Goal: Transaction & Acquisition: Book appointment/travel/reservation

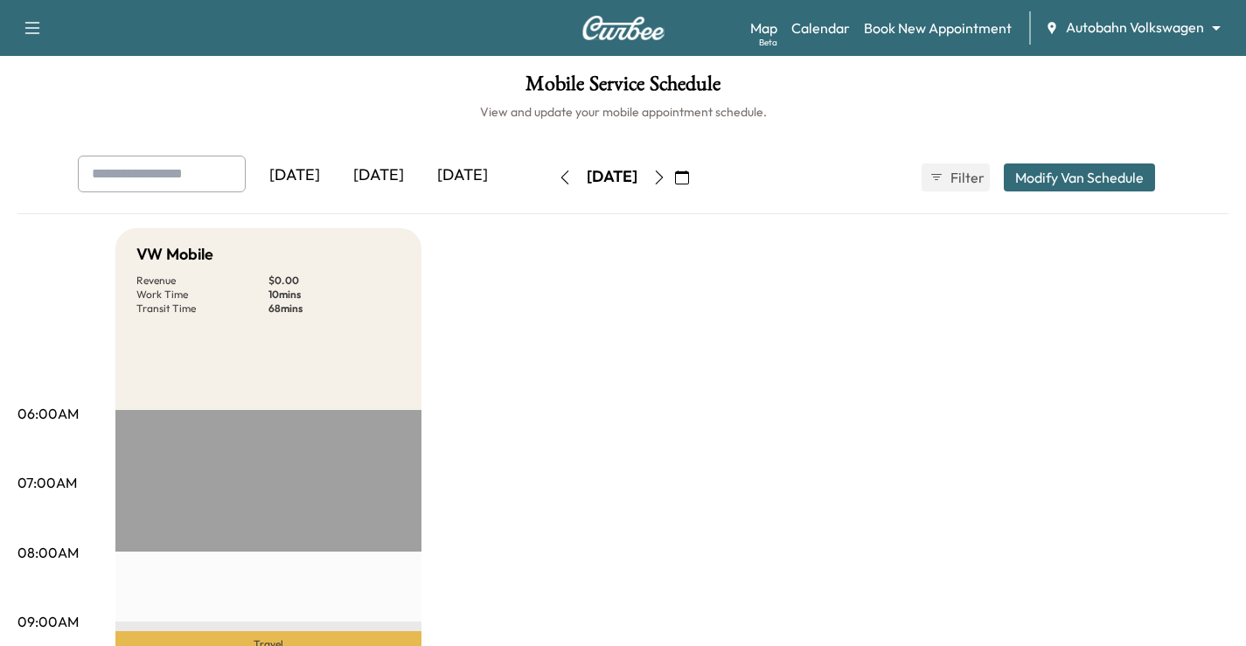
click at [689, 178] on icon "button" at bounding box center [682, 177] width 14 height 14
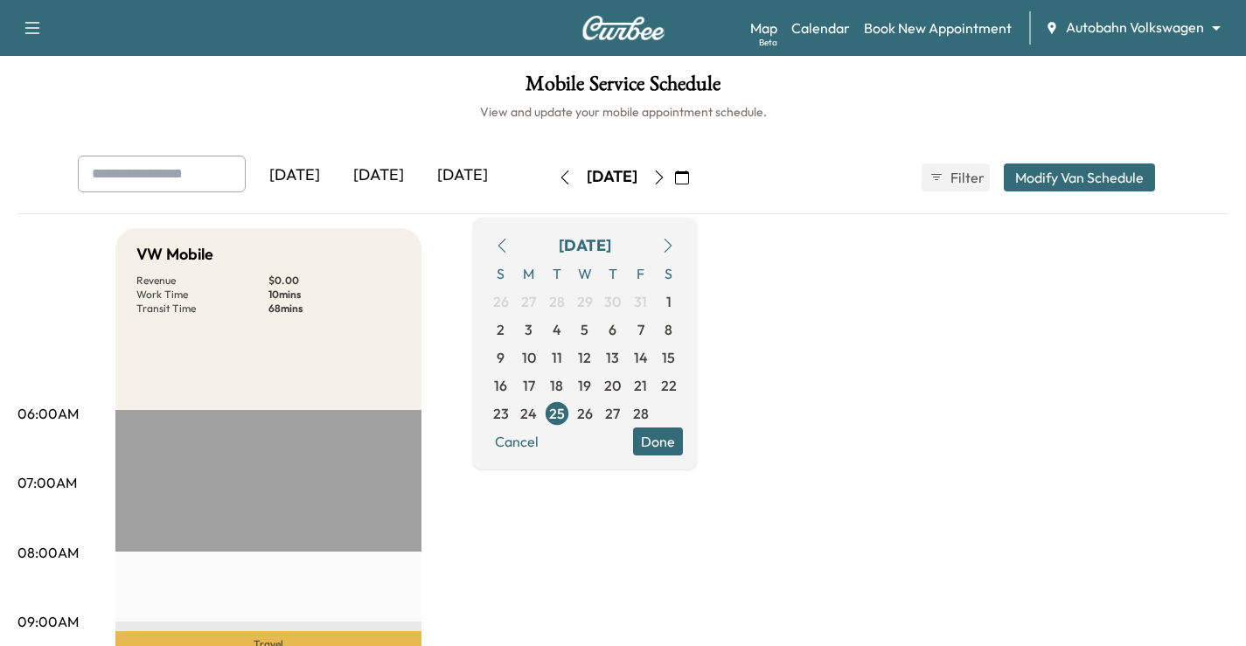
click at [675, 243] on icon "button" at bounding box center [668, 246] width 14 height 14
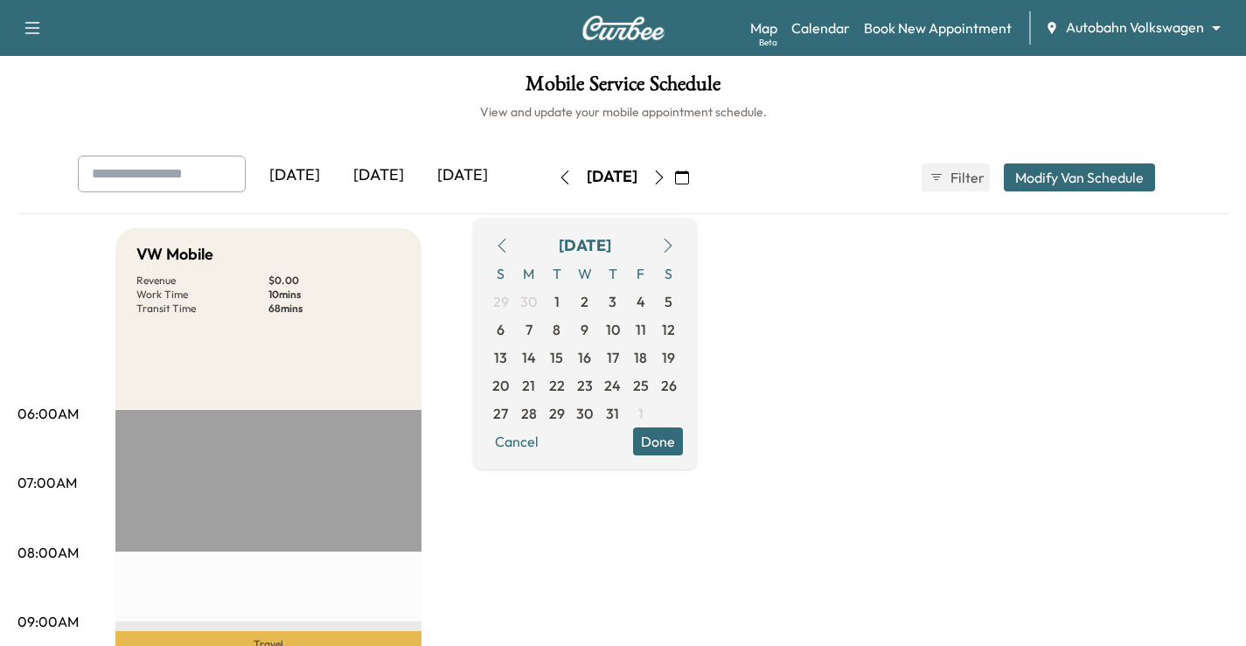
click at [675, 243] on icon "button" at bounding box center [668, 246] width 14 height 14
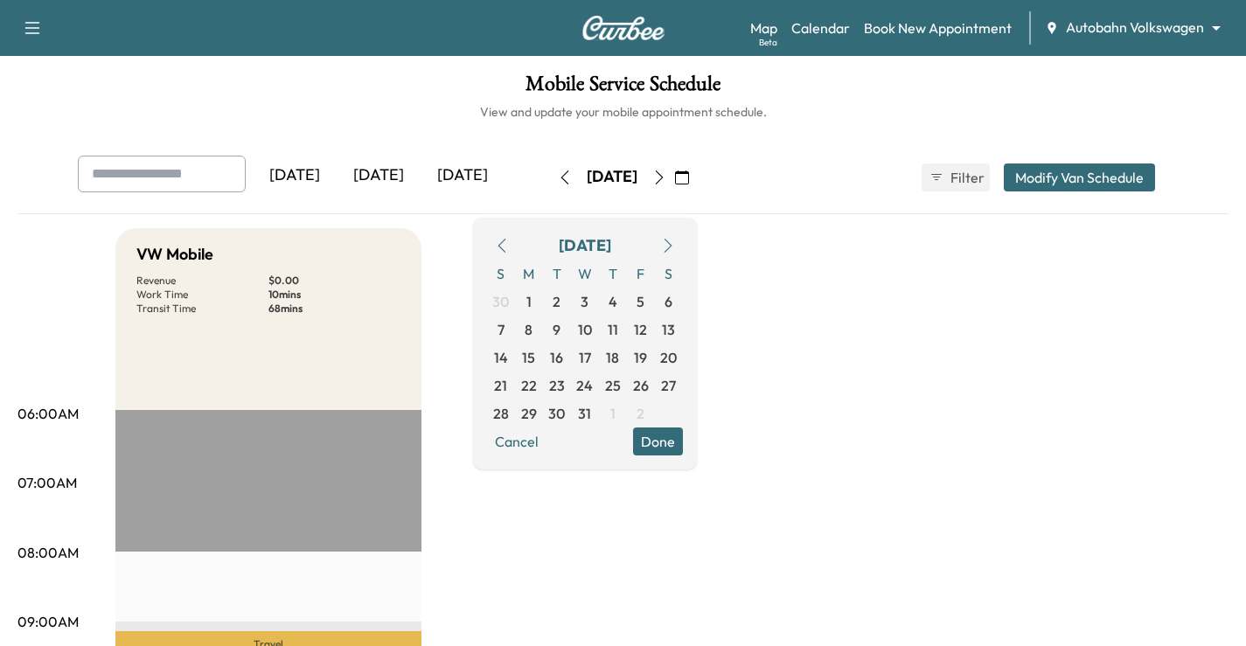
click at [509, 250] on icon "button" at bounding box center [502, 246] width 14 height 14
click at [517, 248] on button "button" at bounding box center [502, 246] width 30 height 28
click at [564, 356] on span "14" at bounding box center [557, 357] width 14 height 21
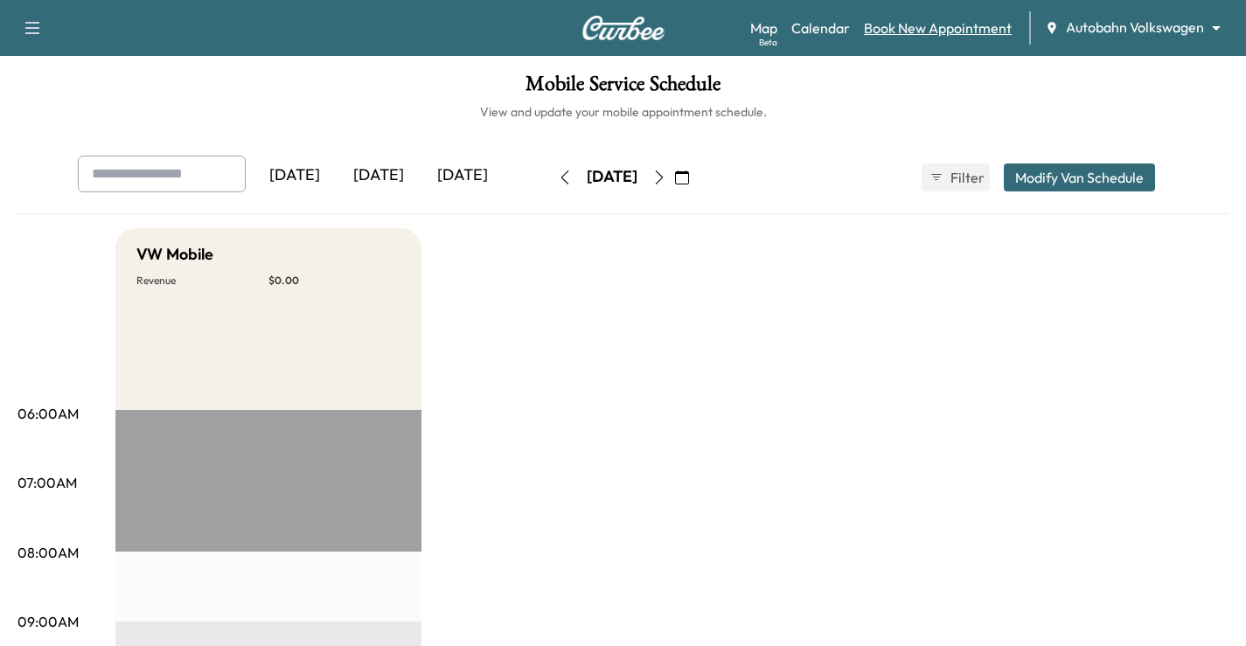
click at [894, 19] on link "Book New Appointment" at bounding box center [938, 27] width 148 height 21
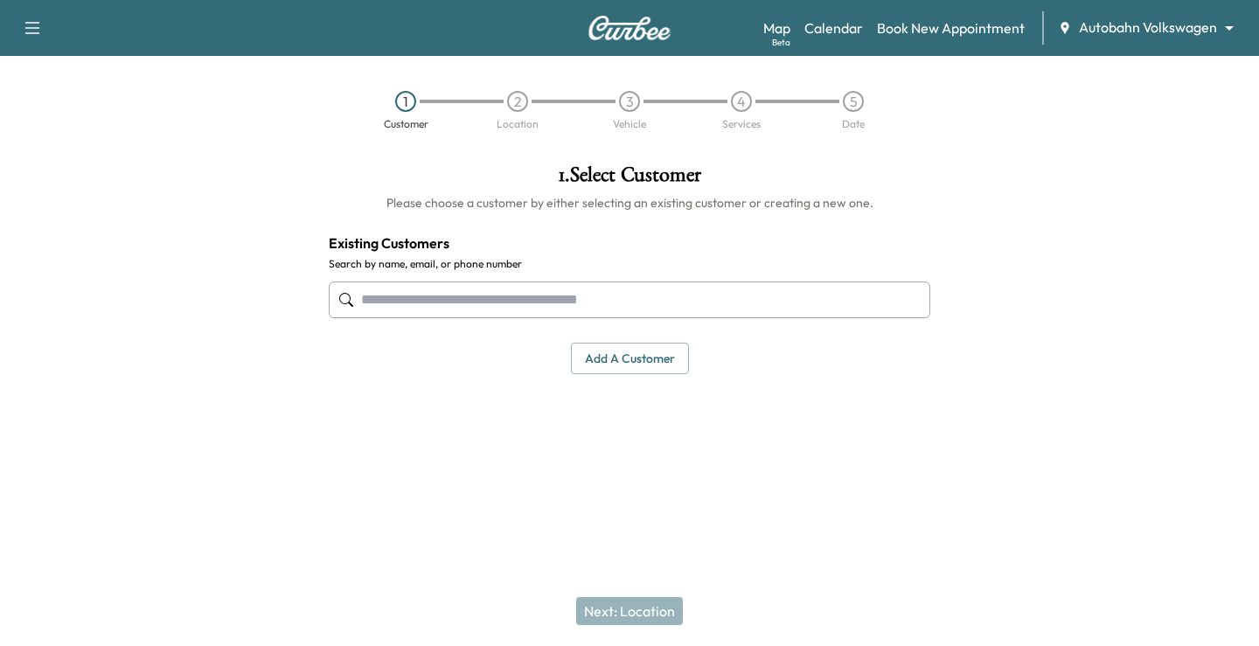
click at [569, 301] on input "text" at bounding box center [629, 300] width 601 height 37
paste input "**********"
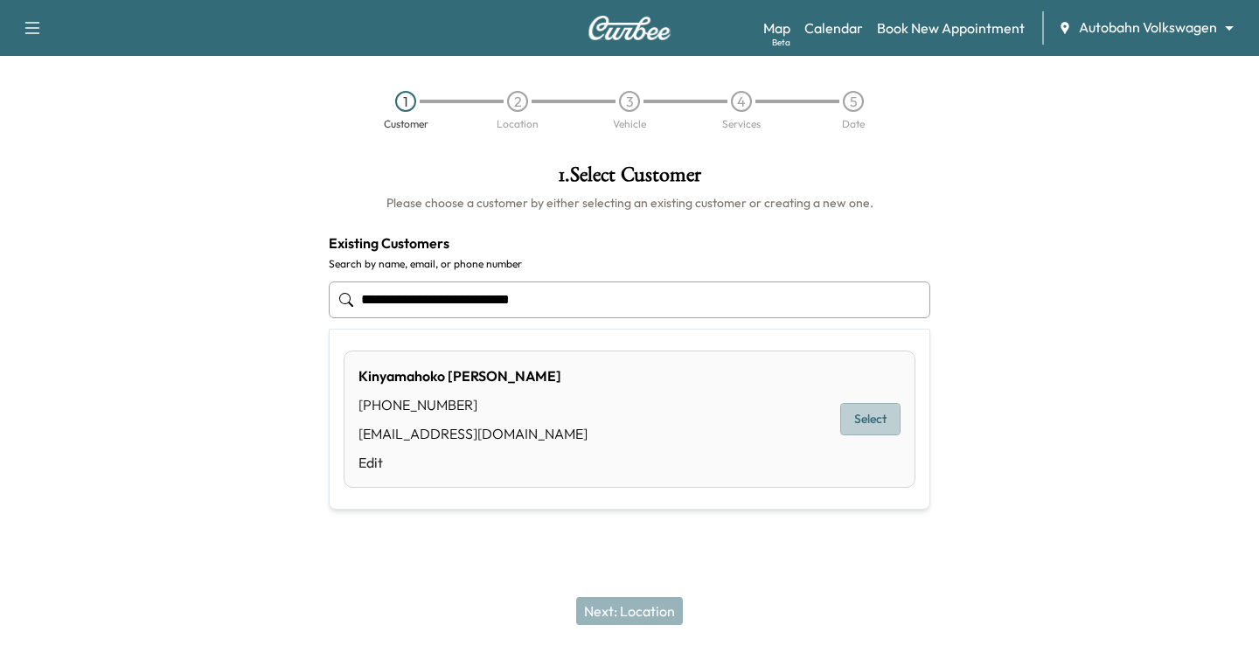
click at [866, 422] on button "Select" at bounding box center [870, 419] width 60 height 32
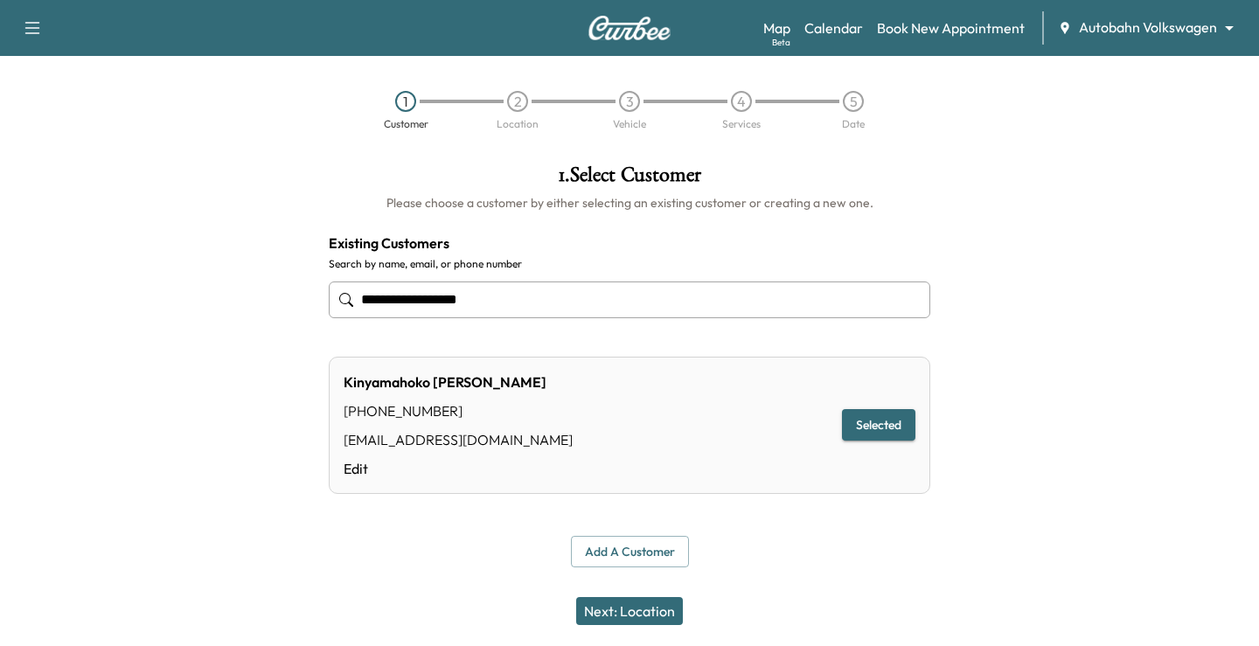
type input "**********"
click at [660, 614] on button "Next: Location" at bounding box center [629, 611] width 107 height 28
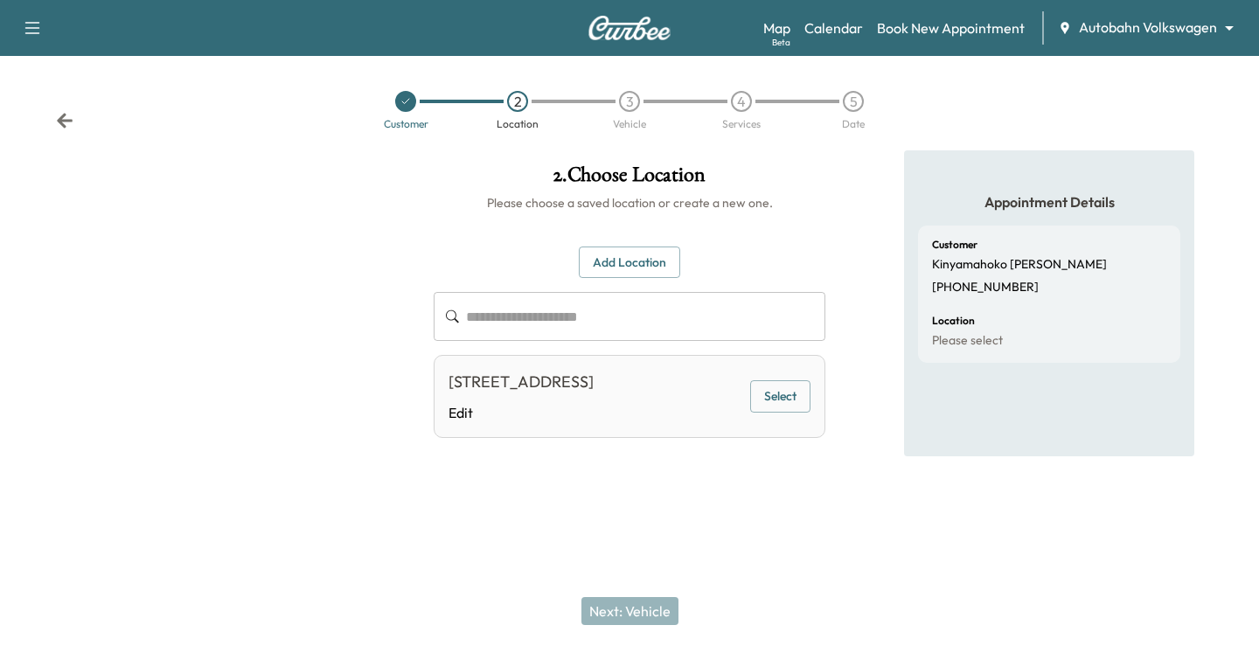
drag, startPoint x: 741, startPoint y: 417, endPoint x: 777, endPoint y: 404, distance: 38.2
click at [594, 394] on div "[STREET_ADDRESS]" at bounding box center [520, 382] width 145 height 24
click at [777, 401] on button "Select" at bounding box center [780, 396] width 60 height 32
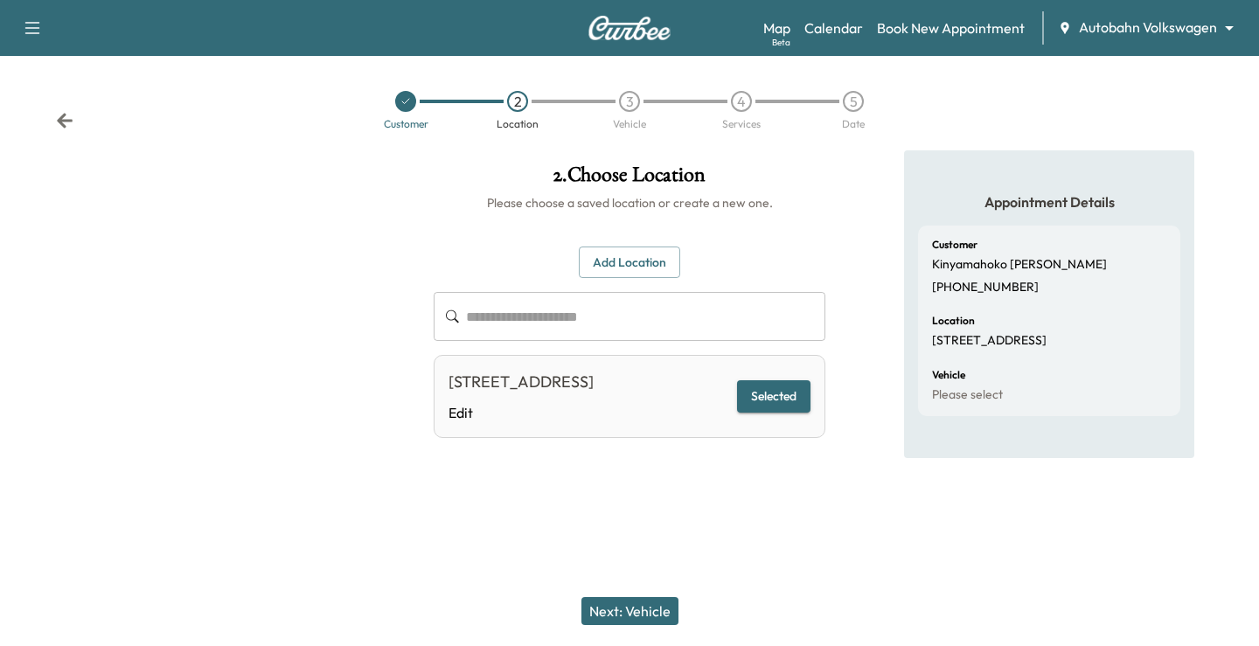
drag, startPoint x: 633, startPoint y: 609, endPoint x: 682, endPoint y: 492, distance: 127.0
click at [632, 609] on button "Next: Vehicle" at bounding box center [629, 611] width 97 height 28
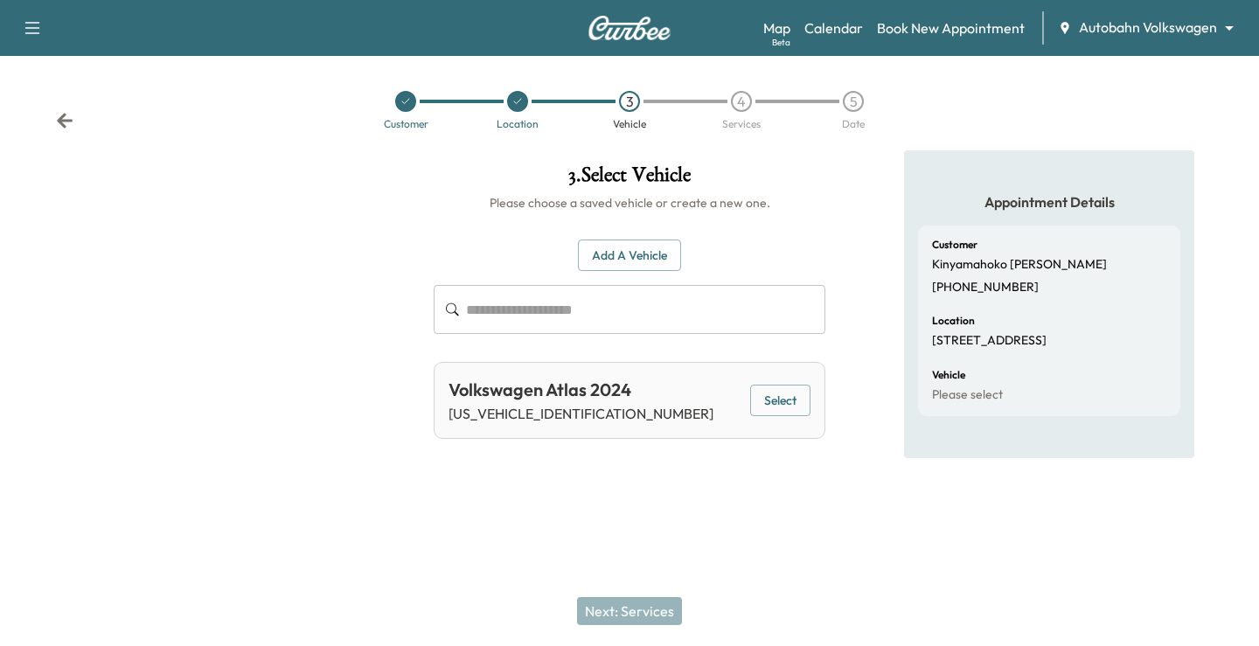
click at [798, 401] on button "Select" at bounding box center [780, 401] width 60 height 32
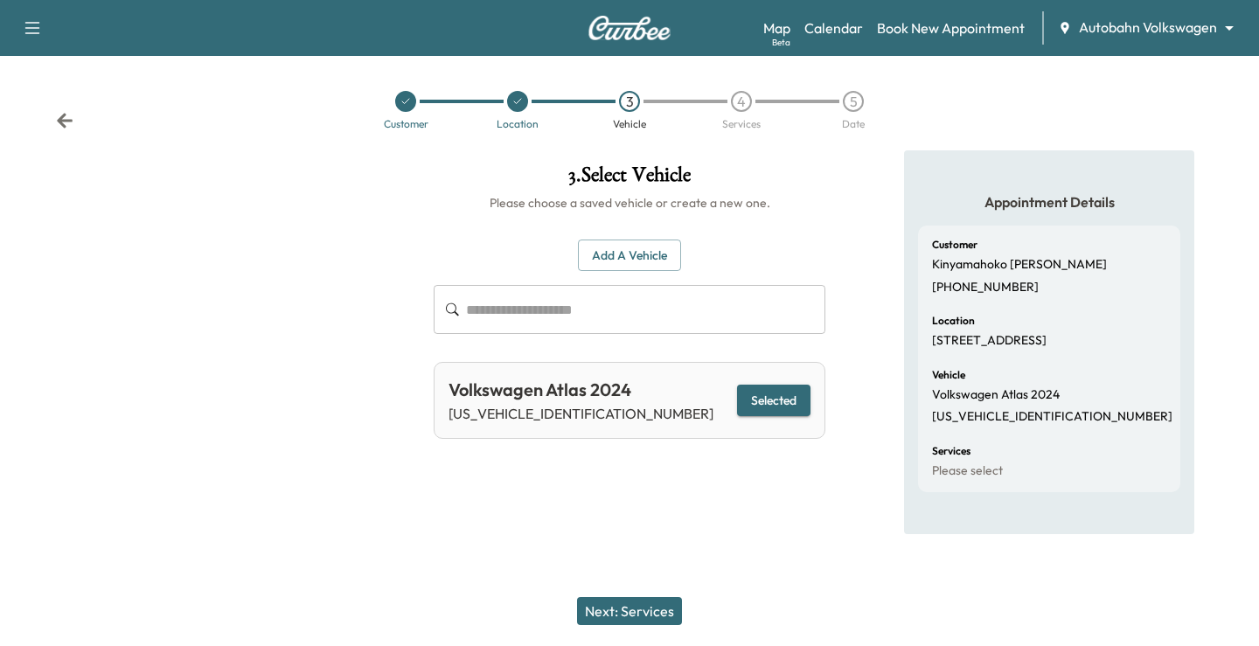
click at [644, 629] on div "Next: Services" at bounding box center [629, 611] width 1259 height 70
click at [665, 607] on button "Next: Services" at bounding box center [629, 611] width 105 height 28
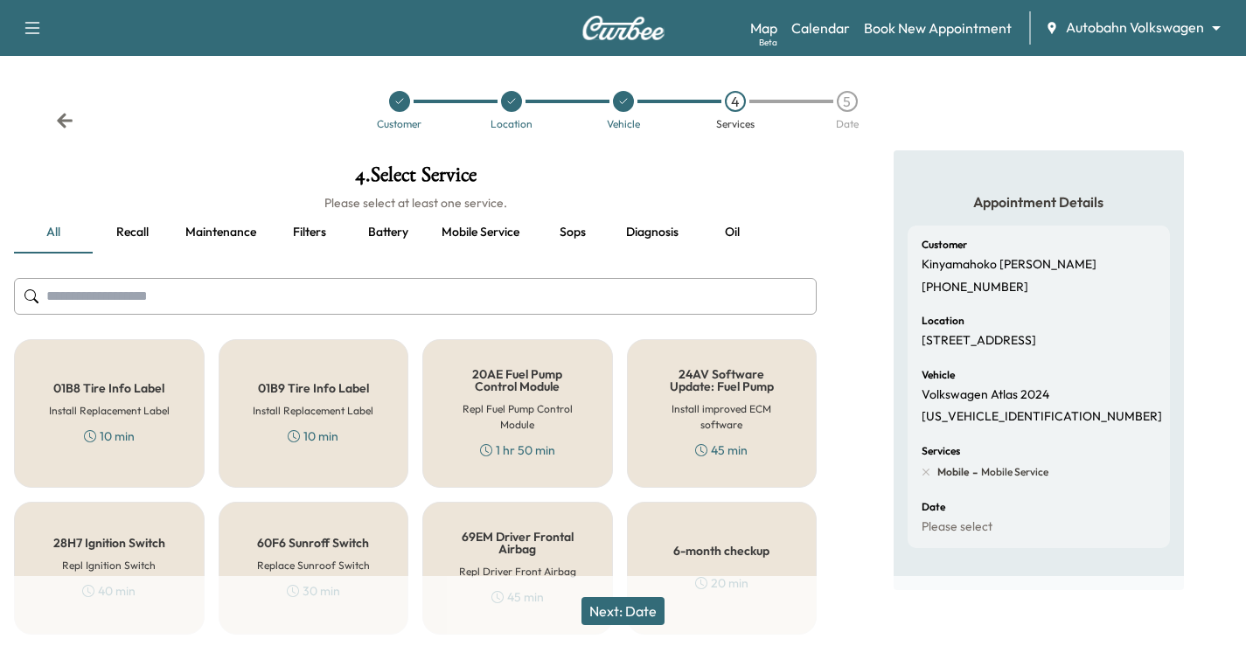
click at [243, 282] on input "text" at bounding box center [415, 296] width 803 height 37
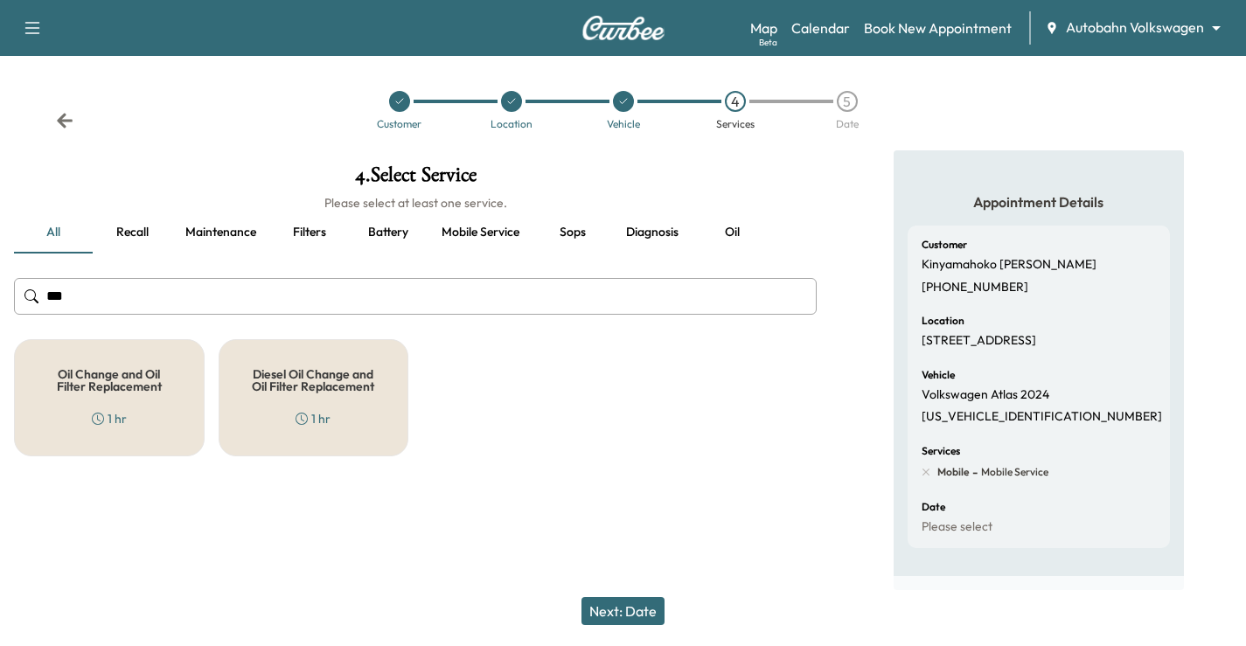
type input "***"
click at [87, 387] on h5 "Oil Change and Oil Filter Replacement" at bounding box center [109, 380] width 133 height 24
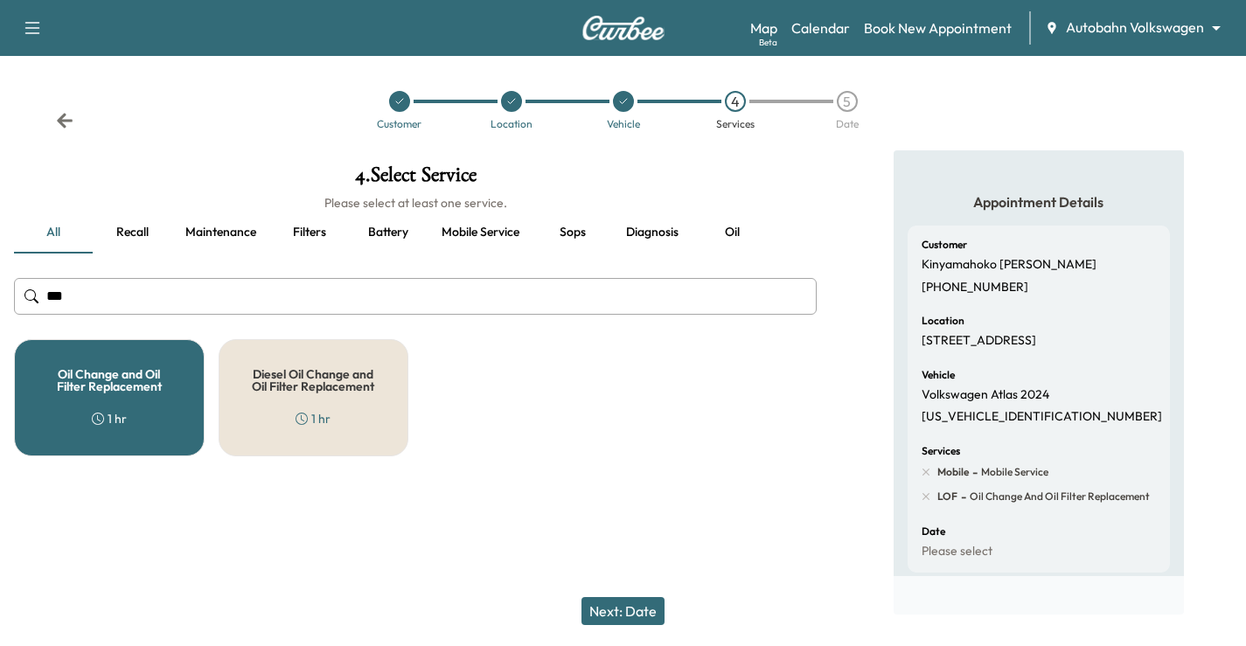
click at [651, 609] on button "Next: Date" at bounding box center [622, 611] width 83 height 28
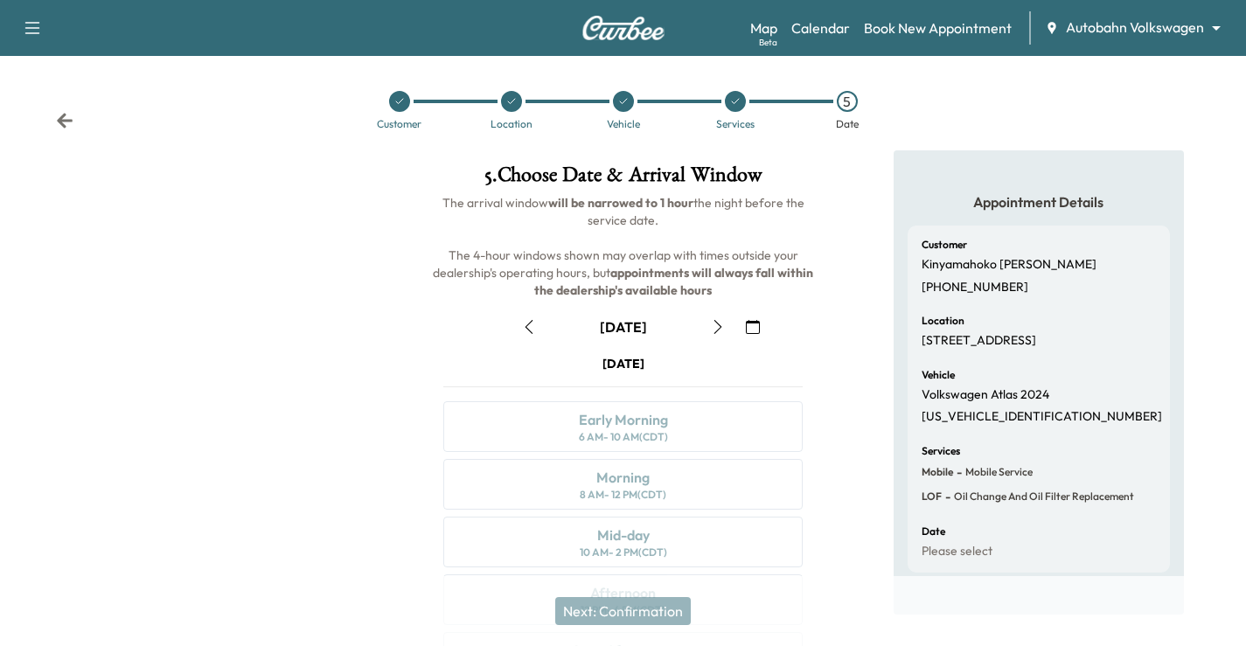
click at [720, 326] on icon "button" at bounding box center [717, 327] width 8 height 14
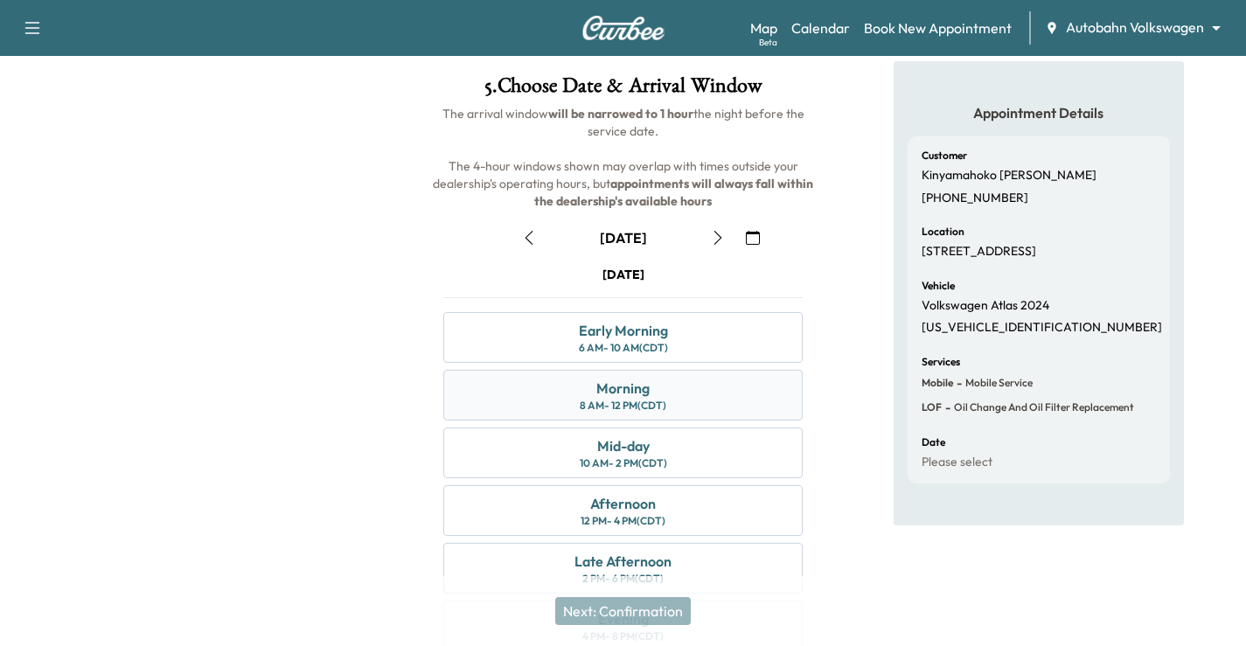
scroll to position [175, 0]
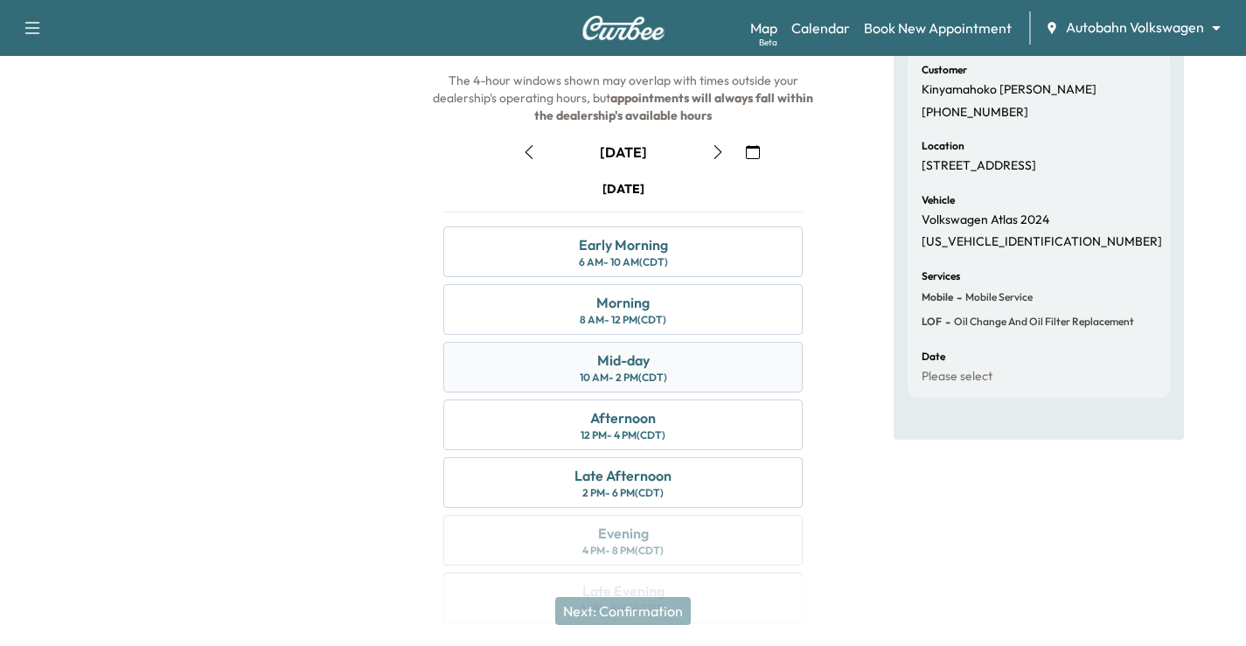
click at [701, 365] on div "Mid-day 10 AM - 2 PM (CDT)" at bounding box center [622, 367] width 359 height 51
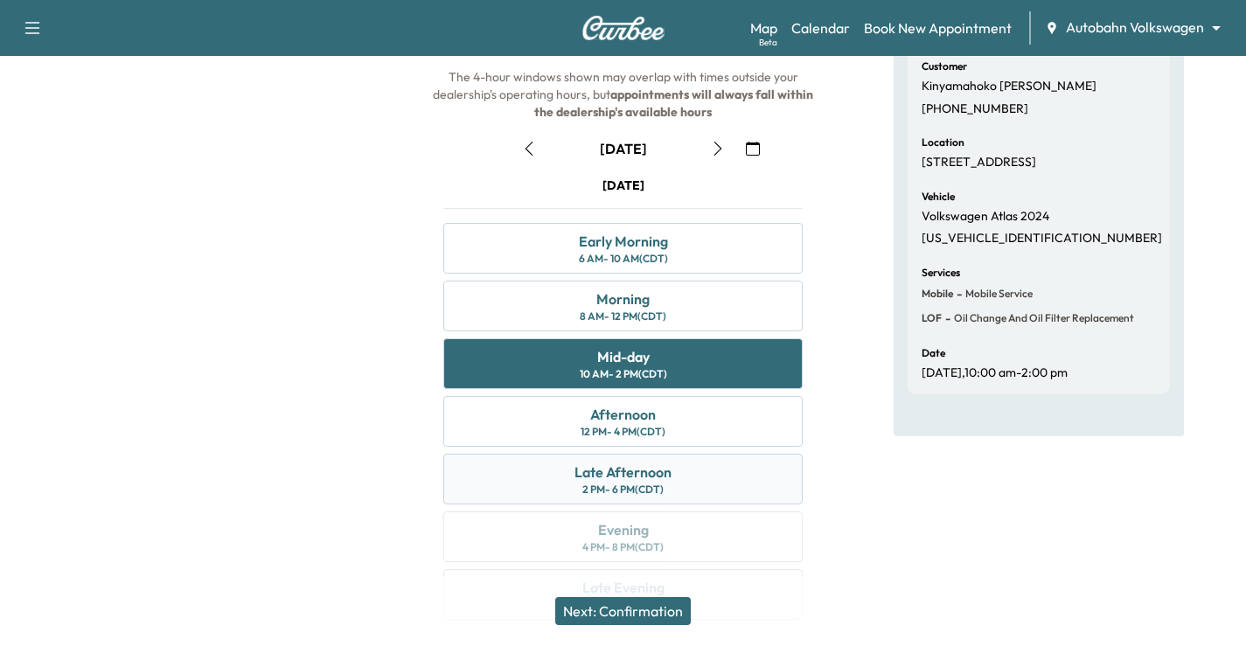
scroll to position [229, 0]
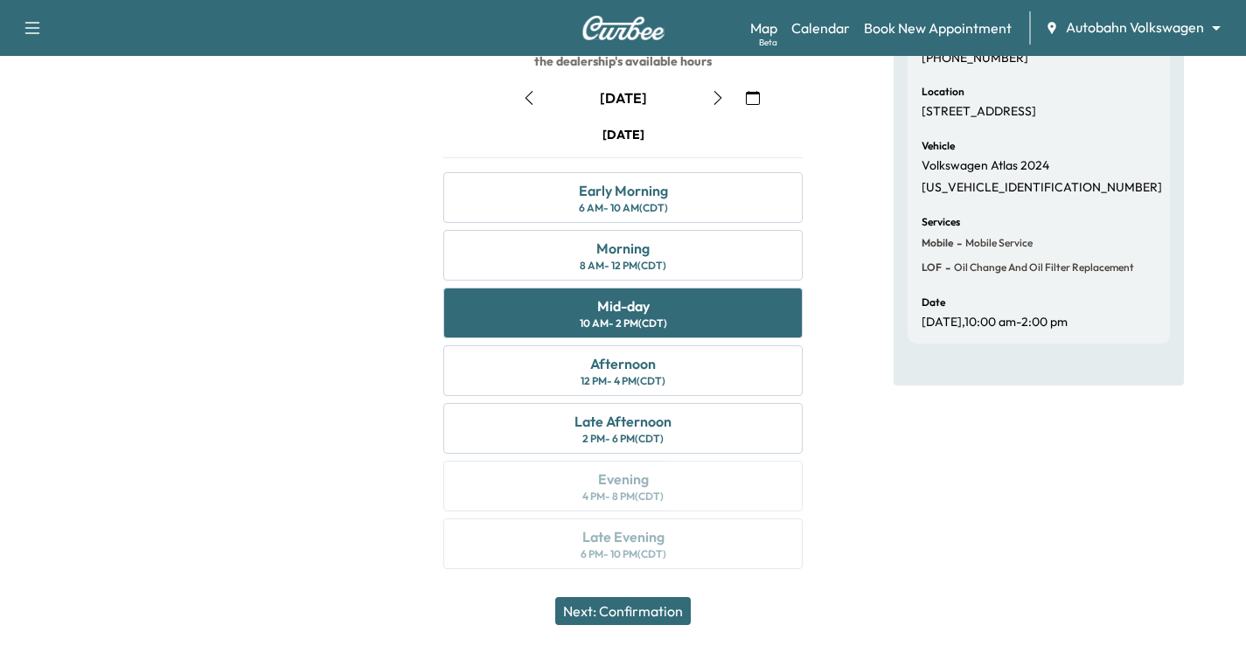
click at [643, 615] on button "Next: Confirmation" at bounding box center [623, 611] width 136 height 28
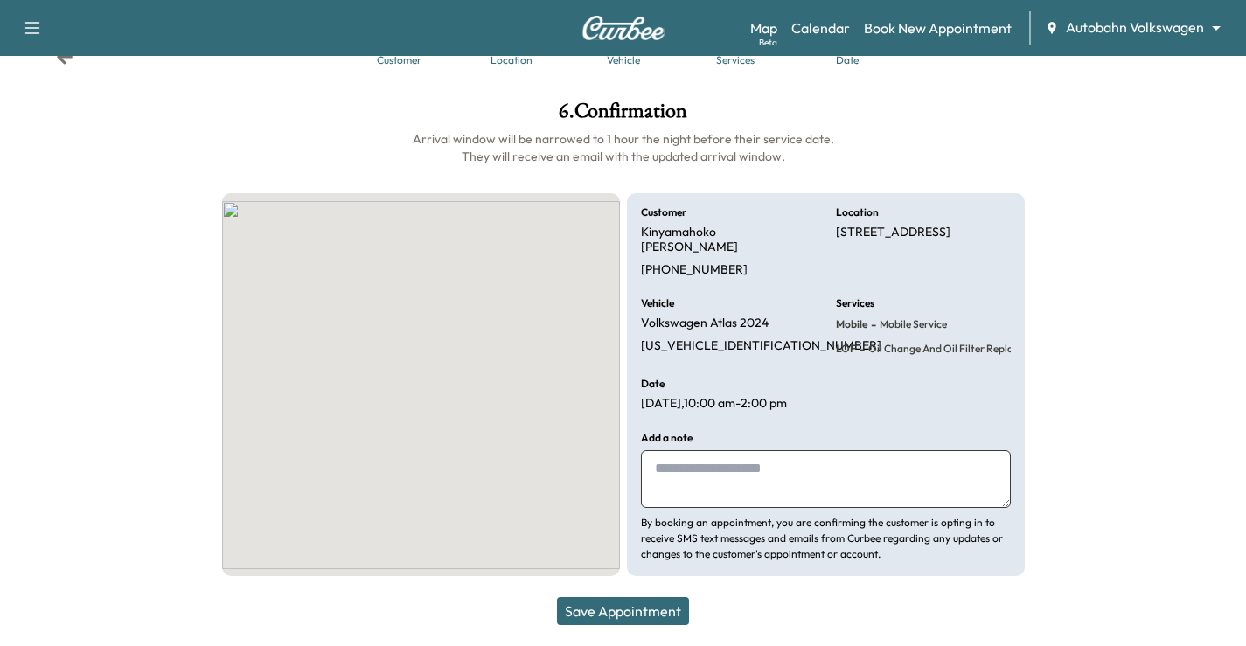
scroll to position [48, 0]
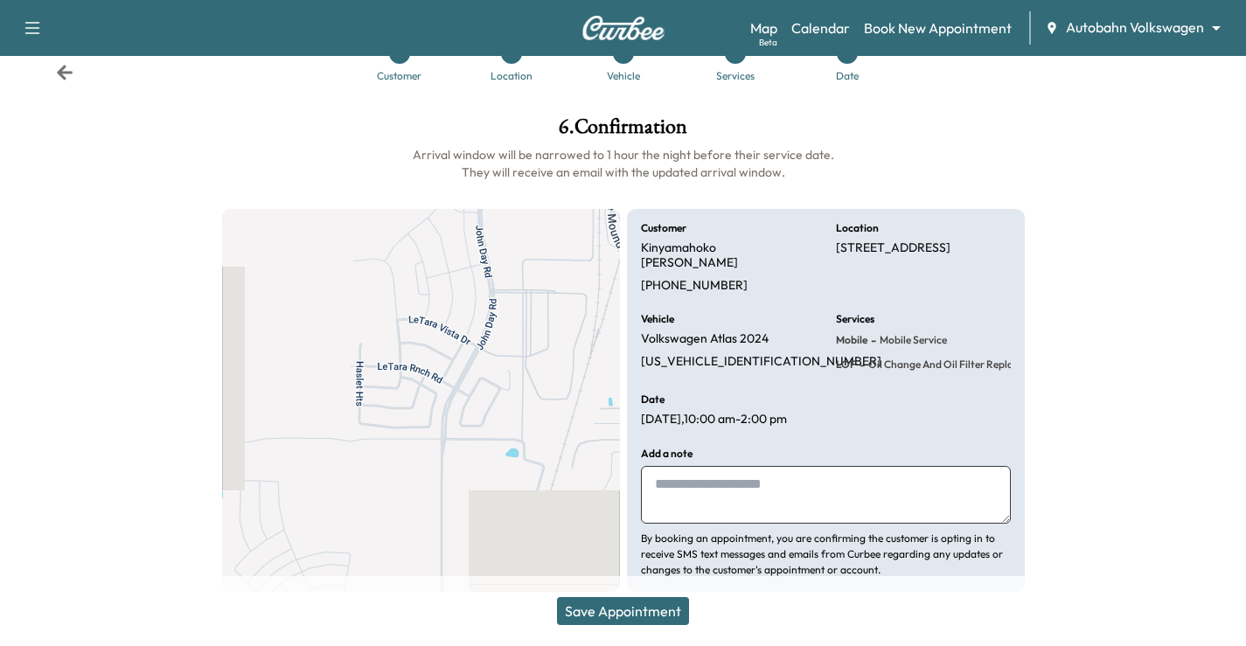
drag, startPoint x: 745, startPoint y: 465, endPoint x: 793, endPoint y: 435, distance: 56.5
click at [744, 466] on textarea at bounding box center [826, 495] width 370 height 58
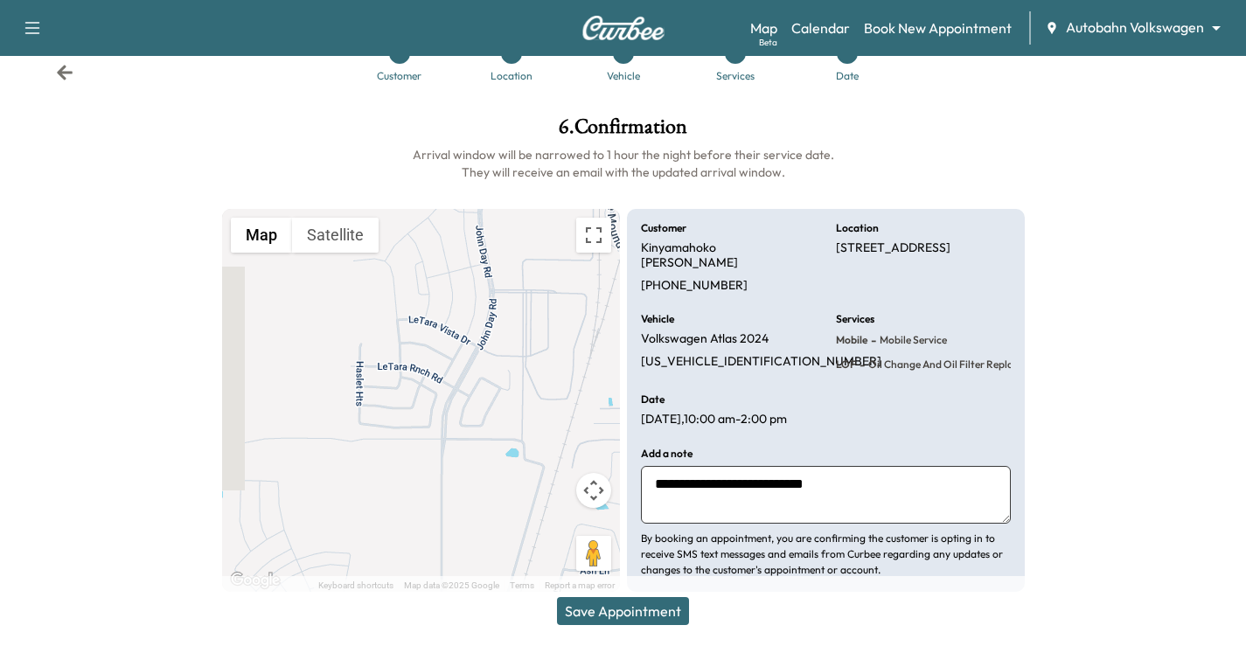
type textarea "**********"
click at [652, 615] on button "Save Appointment" at bounding box center [623, 611] width 132 height 28
